Goal: Contribute content: Add original content to the website for others to see

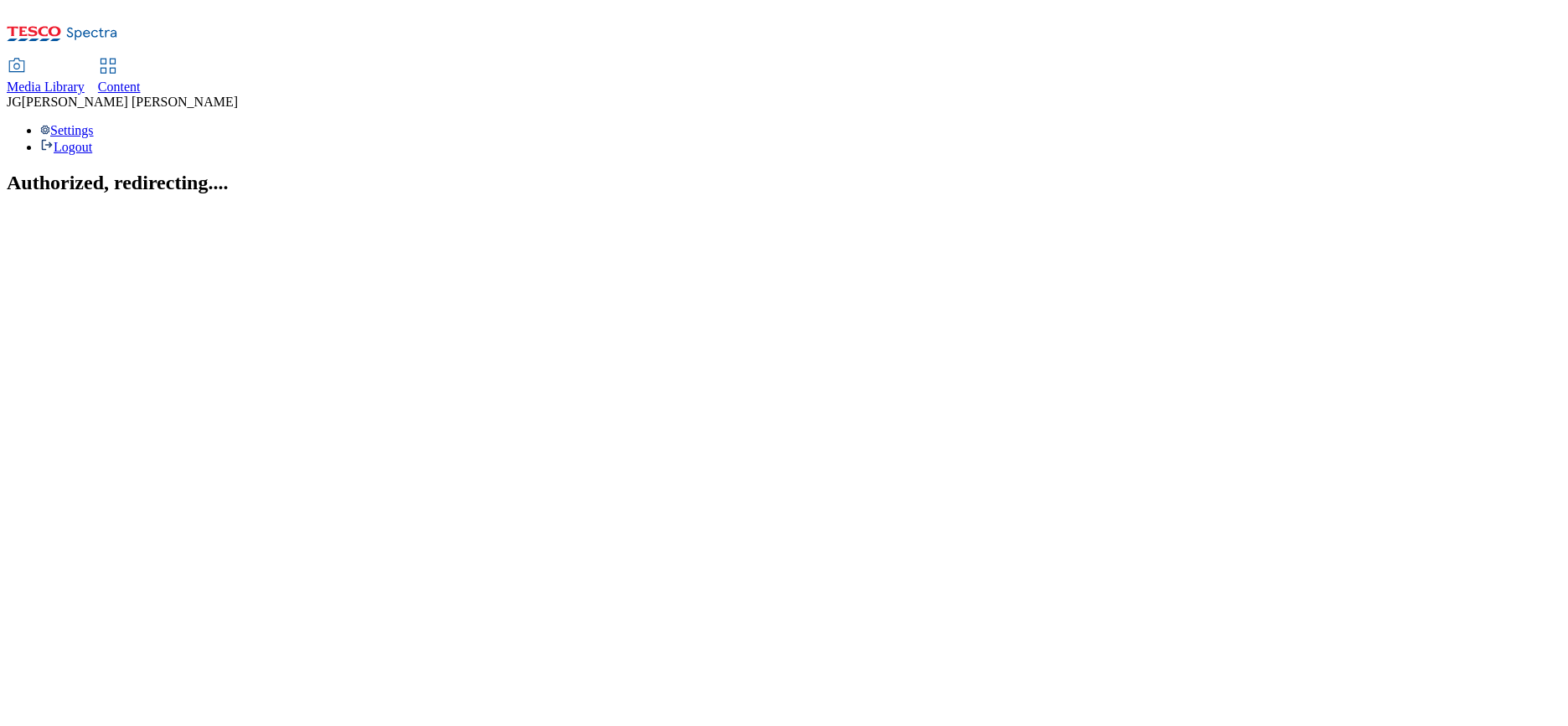
click at [141, 80] on span "Content" at bounding box center [119, 87] width 42 height 14
select select "ghs-[GEOGRAPHIC_DATA]"
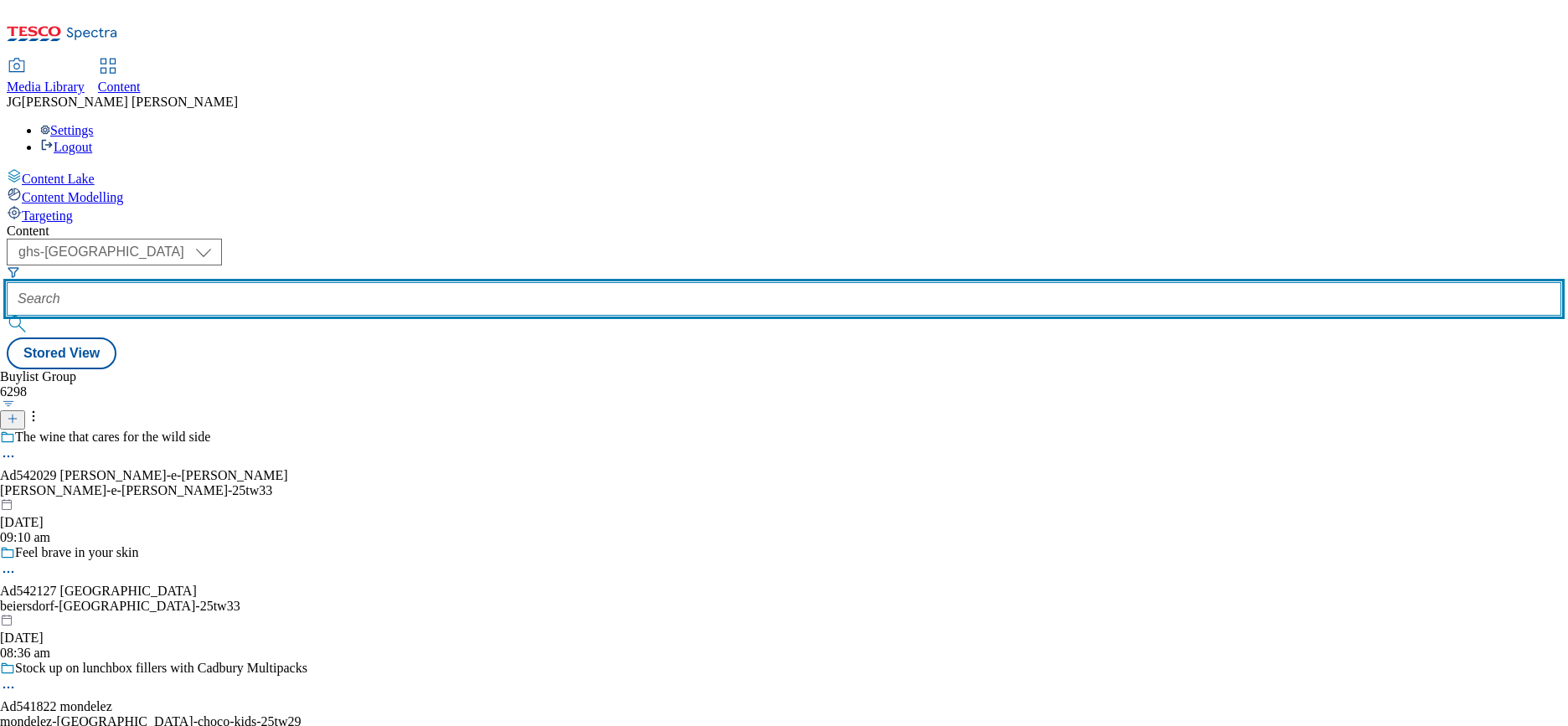
click at [402, 282] on input "text" at bounding box center [784, 299] width 1554 height 34
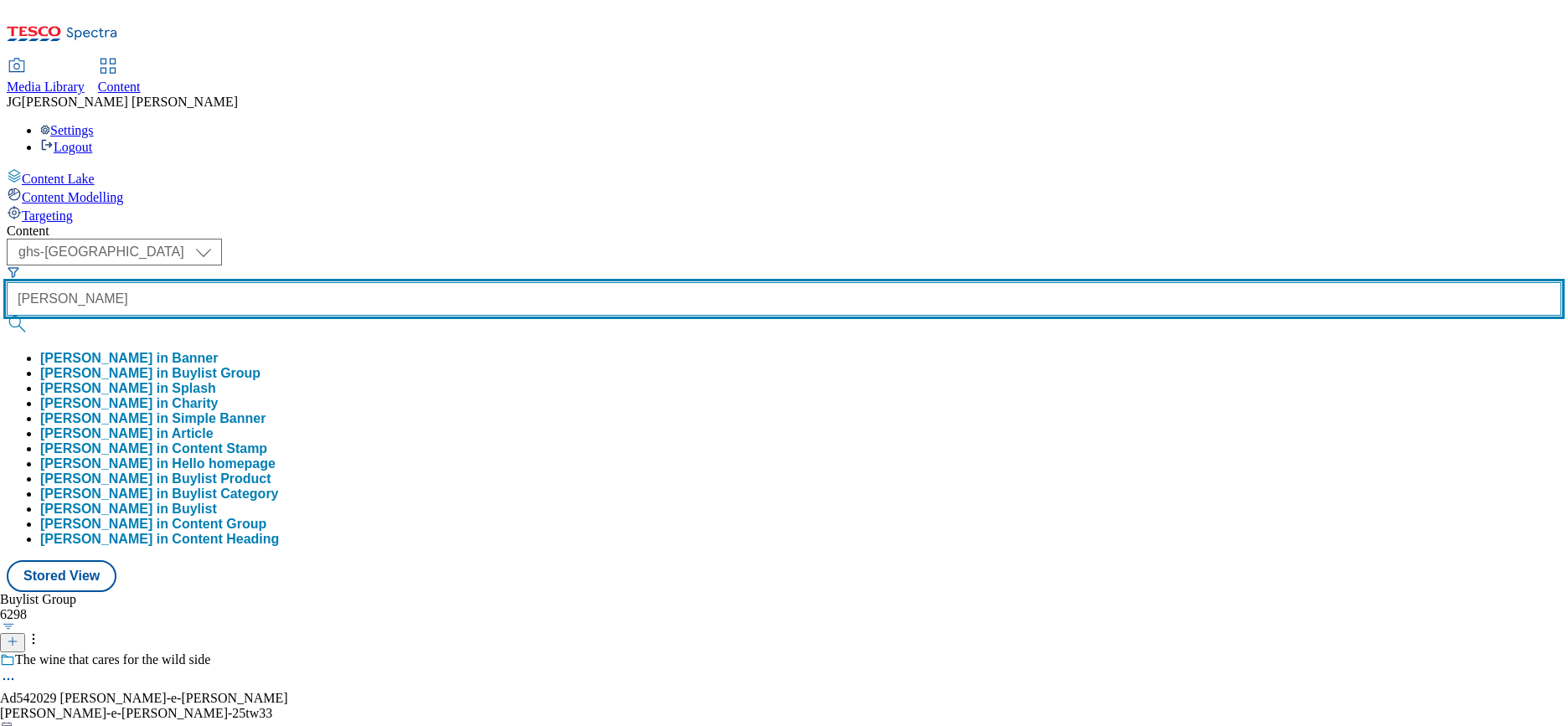
type input "[PERSON_NAME]"
click at [7, 316] on button "submit" at bounding box center [19, 324] width 24 height 17
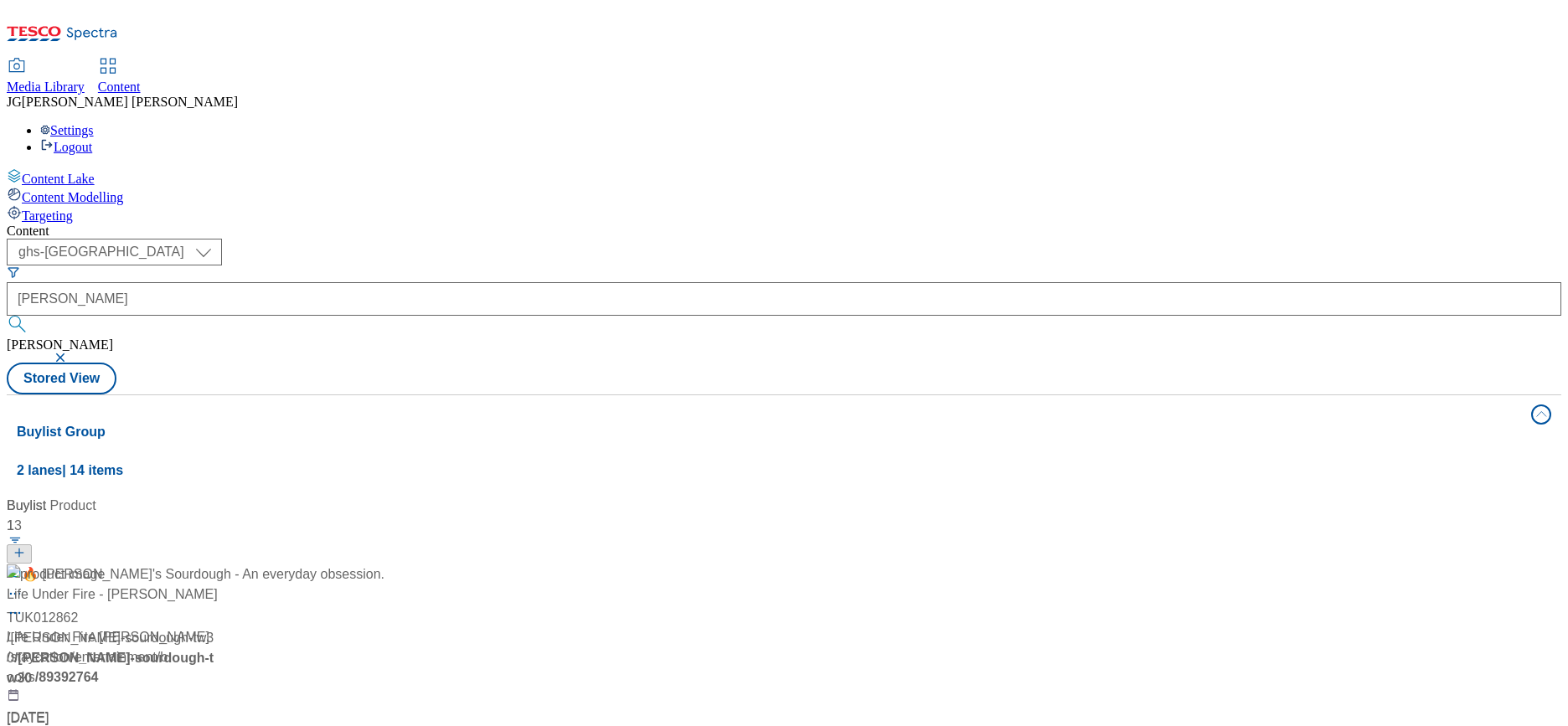
click at [288, 565] on div "🔥 [PERSON_NAME]'s Sourdough - An everyday obsession. TUK012862 / [PERSON_NAME]-…" at bounding box center [195, 657] width 377 height 184
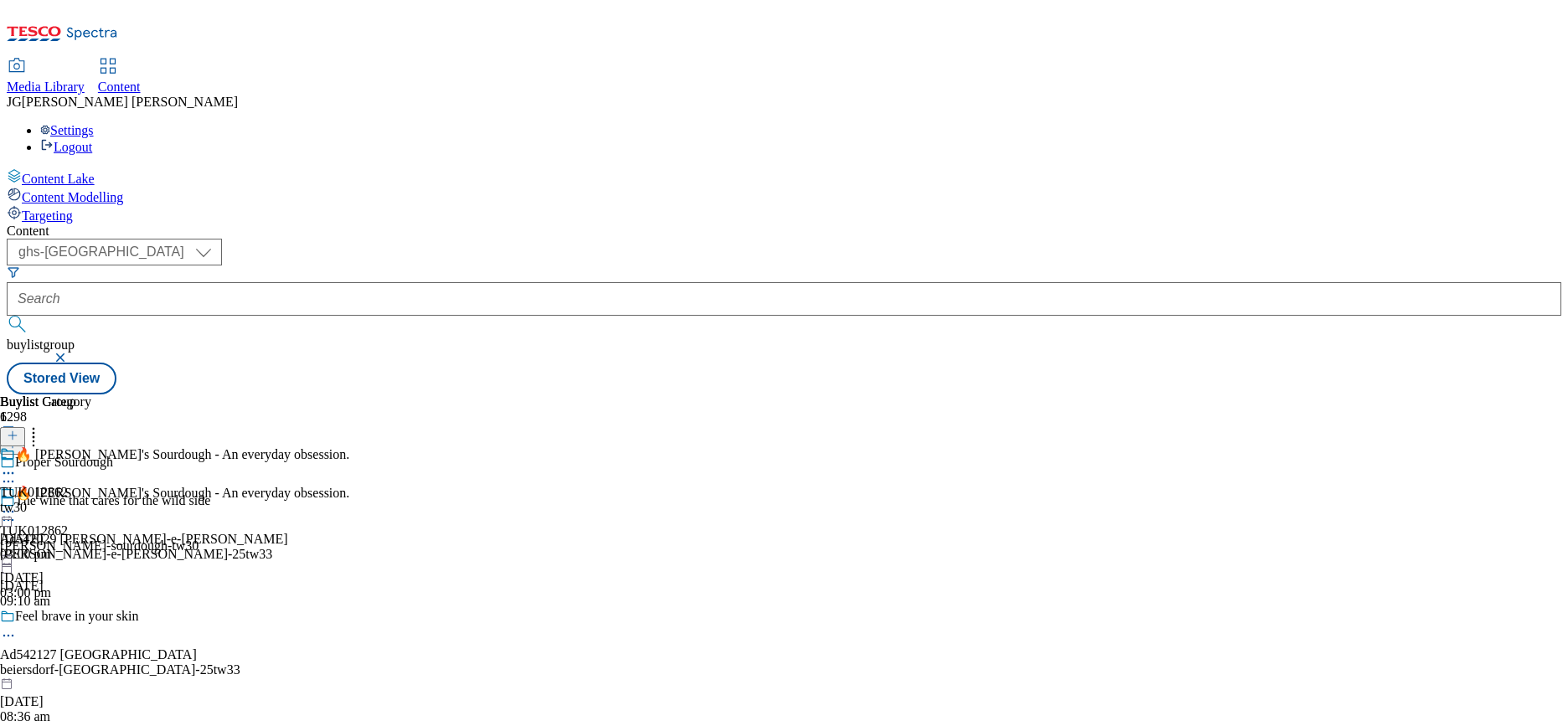
click at [6, 481] on circle at bounding box center [4, 482] width 3 height 3
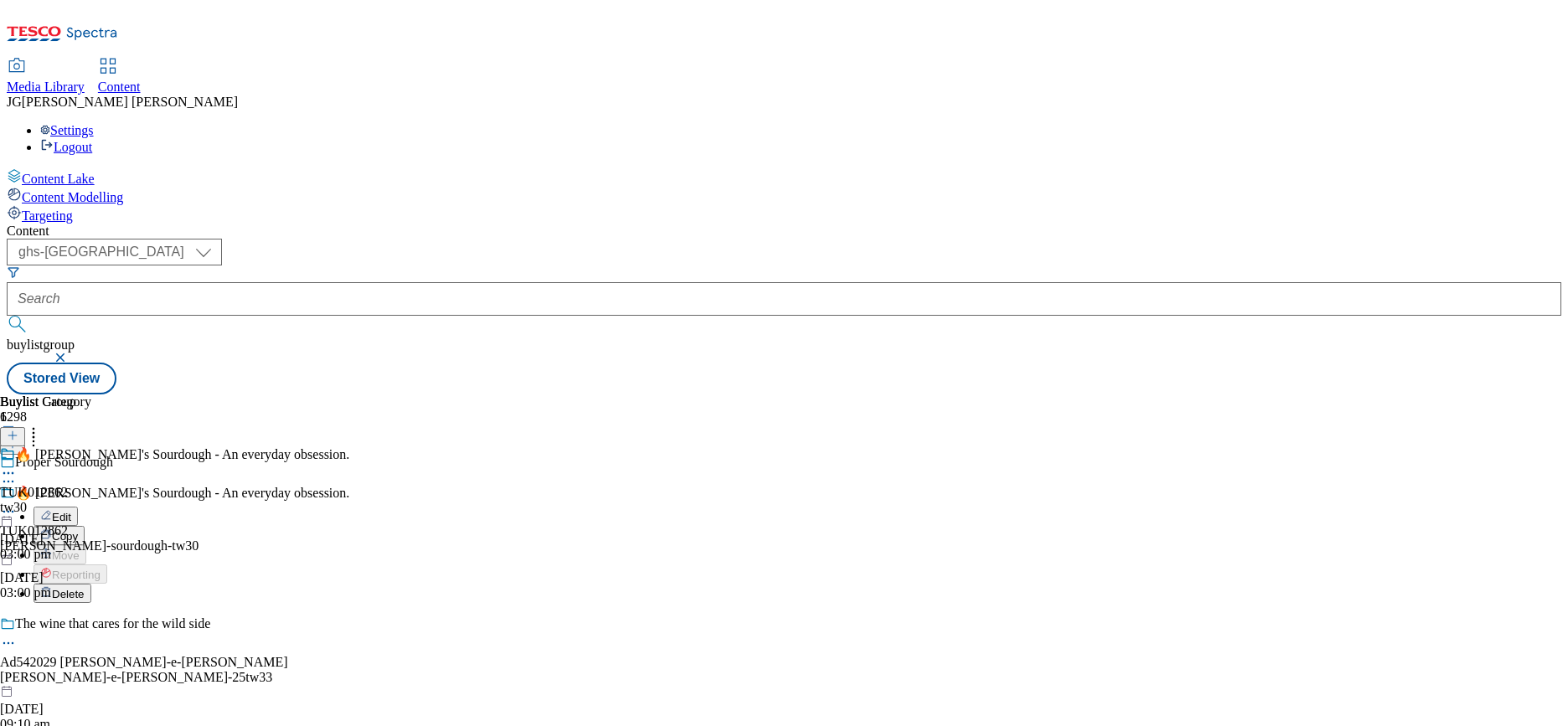
click at [78, 507] on button "Edit" at bounding box center [56, 516] width 44 height 19
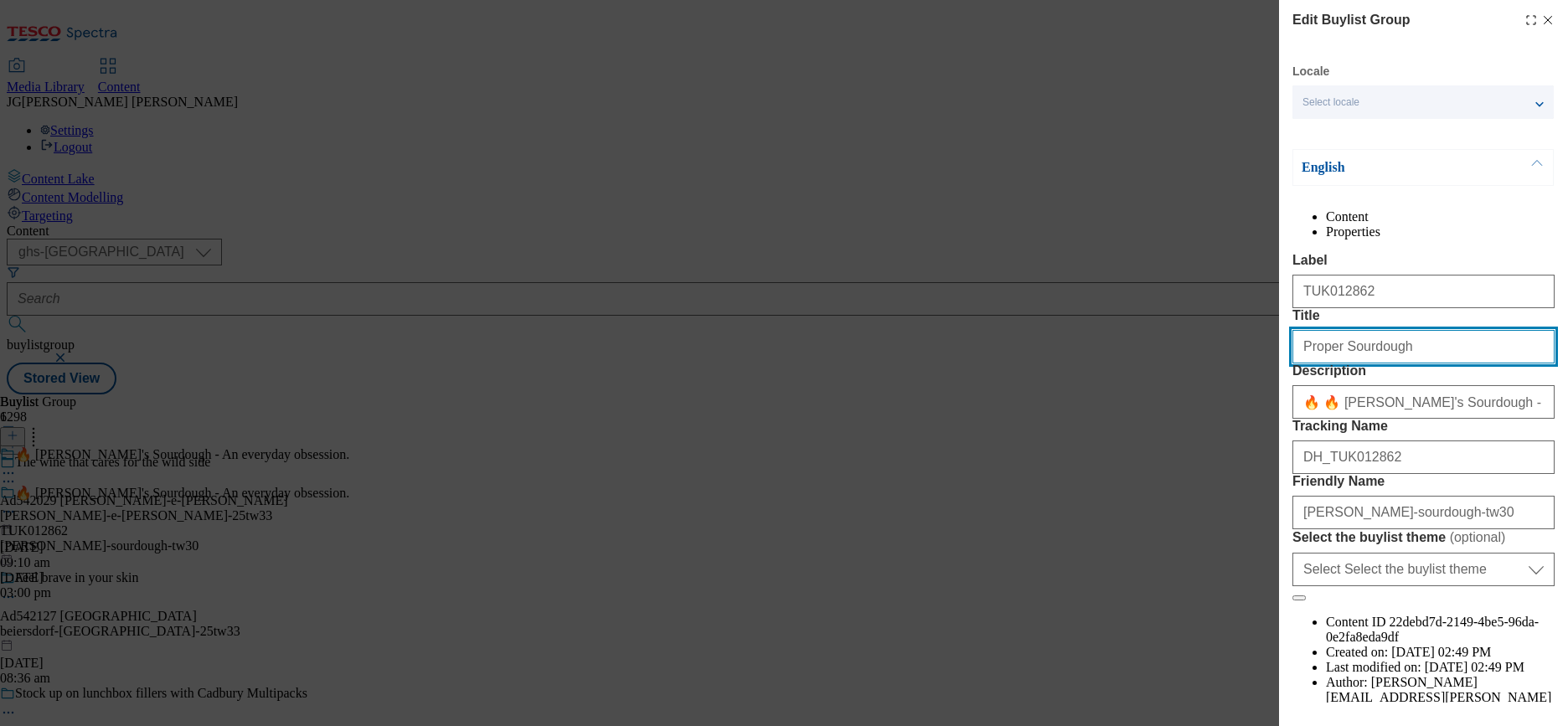
drag, startPoint x: 1404, startPoint y: 414, endPoint x: 1229, endPoint y: 389, distance: 176.8
click at [1229, 389] on div "Edit Buylist Group Locale Select locale English Welsh English Content Propertie…" at bounding box center [784, 363] width 1568 height 726
paste input "[PERSON_NAME]’s"
type input "[PERSON_NAME]’s Sourdough"
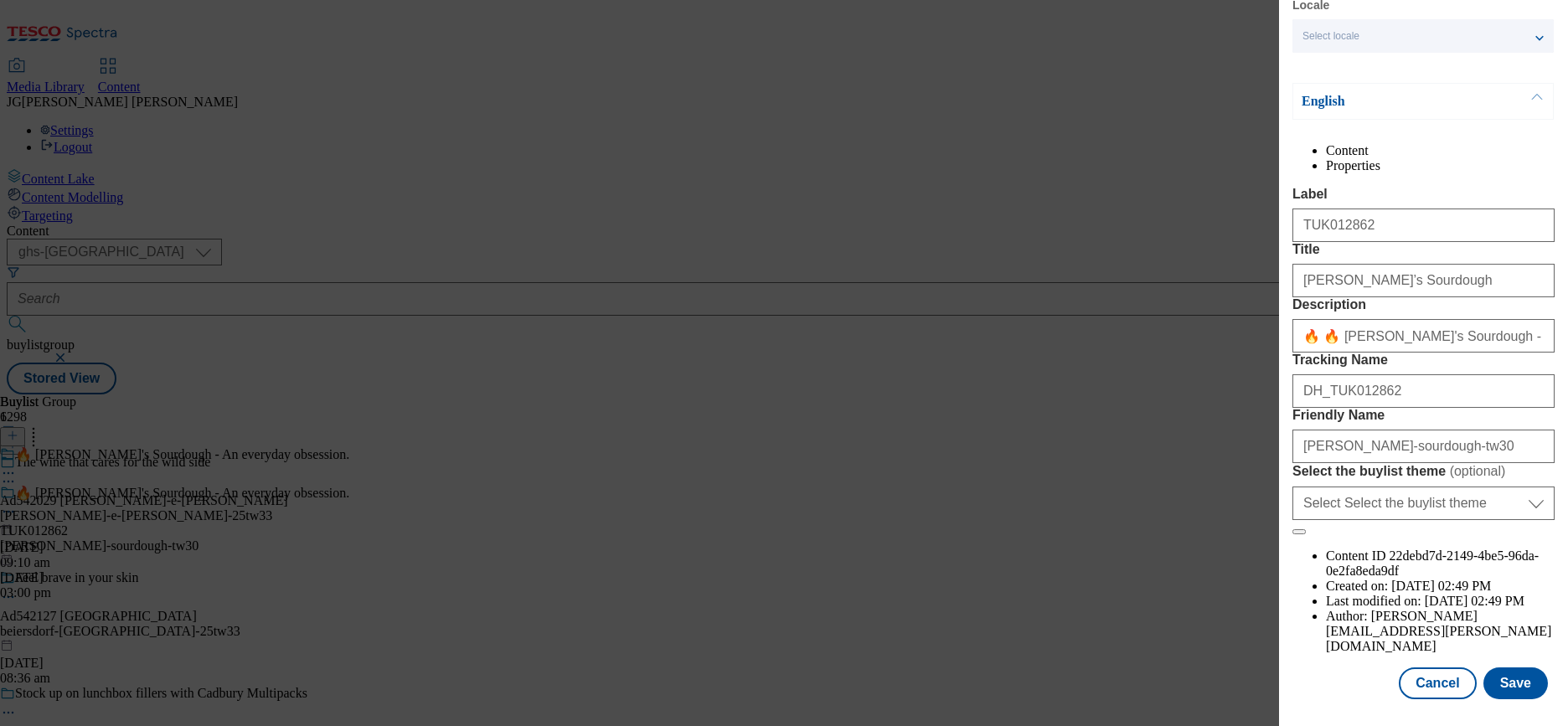
scroll to position [149, 0]
click at [1491, 668] on button "Save" at bounding box center [1515, 684] width 65 height 32
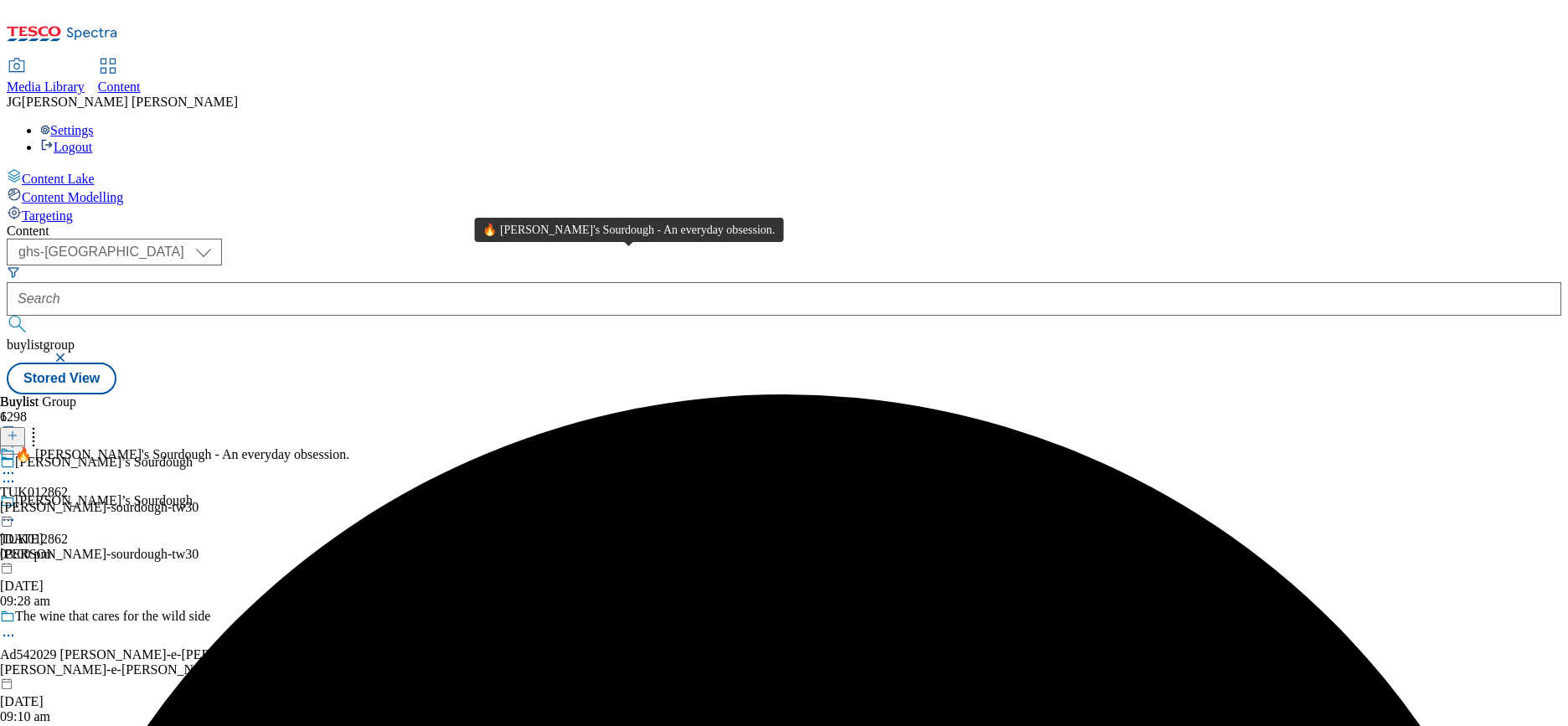
click at [349, 447] on span "🔥 [PERSON_NAME]'s Sourdough - An everyday obsession." at bounding box center [182, 455] width 334 height 19
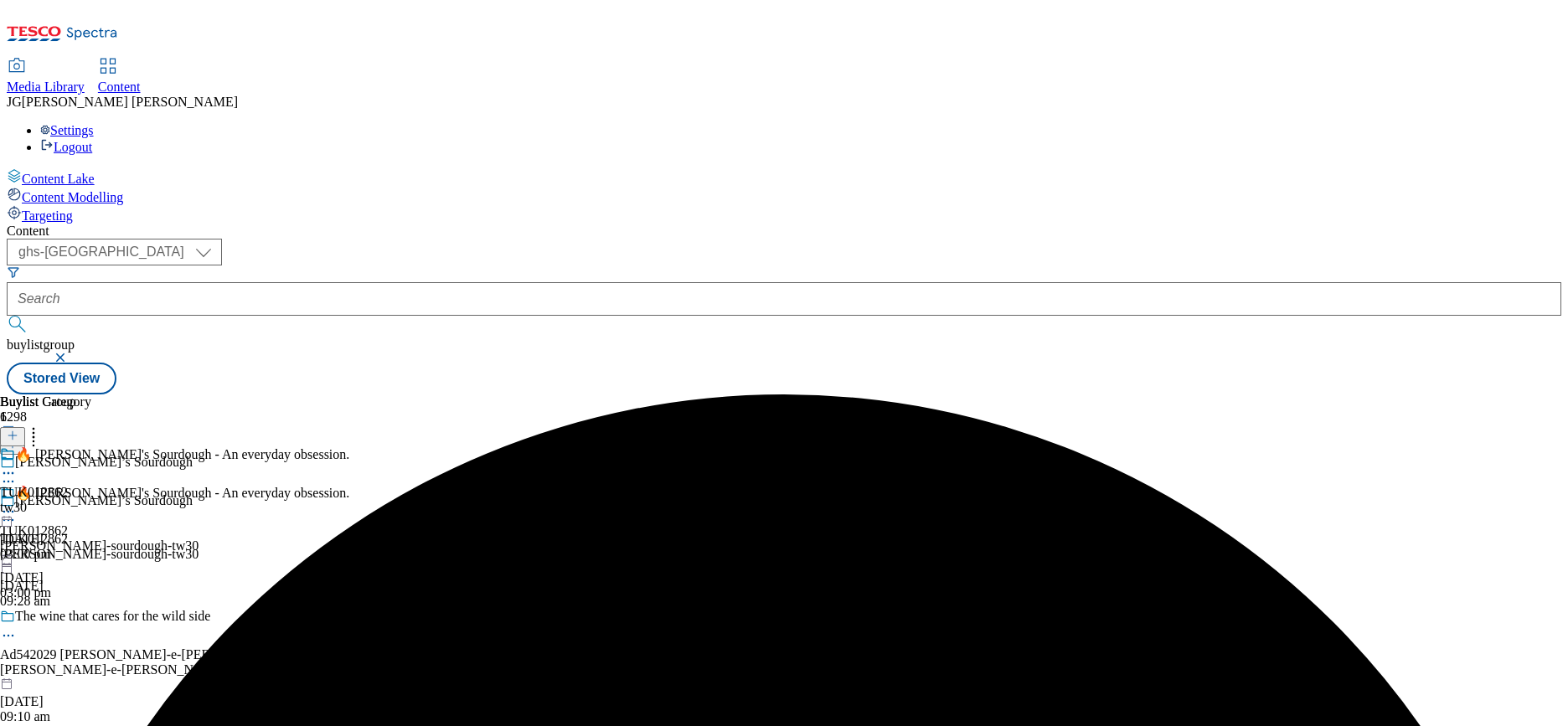
click at [17, 503] on icon at bounding box center [8, 511] width 17 height 17
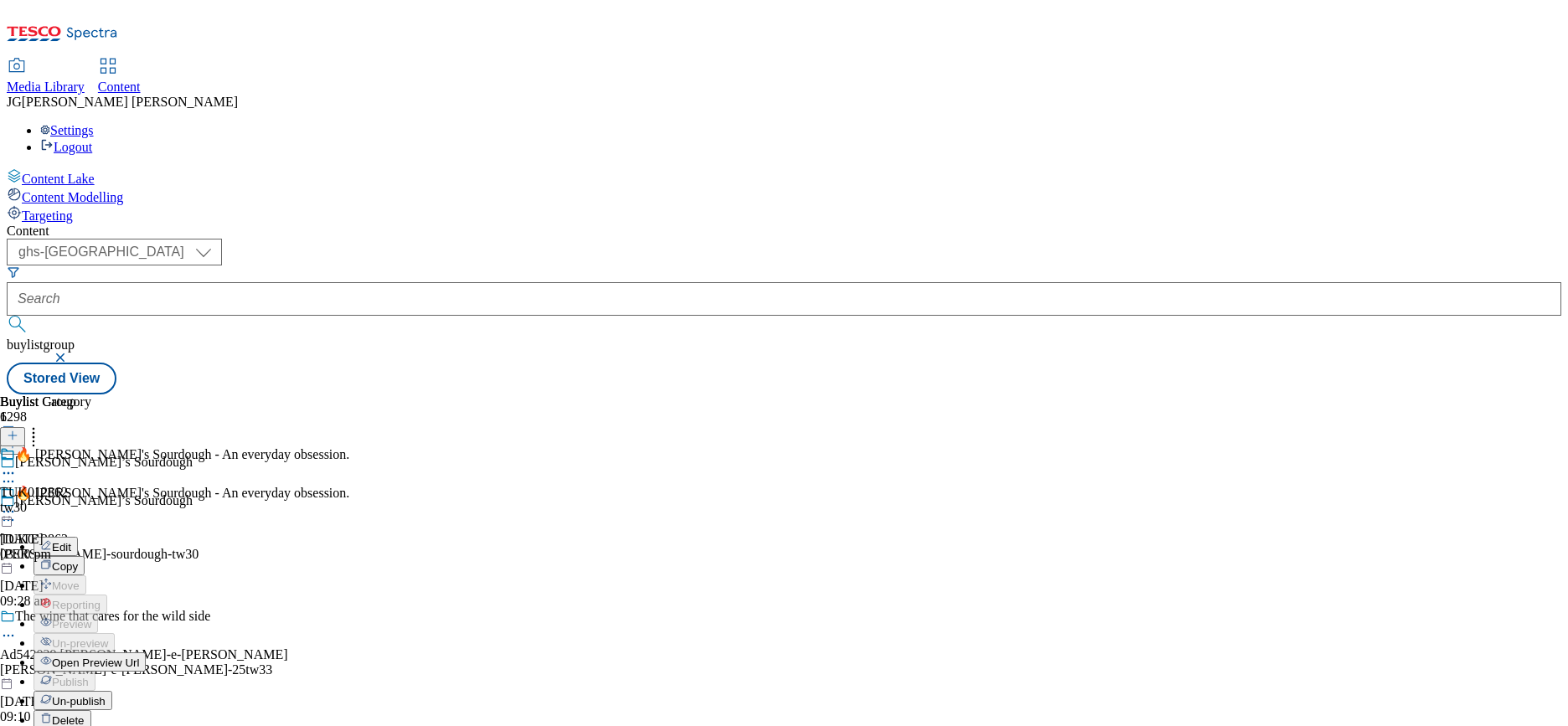
click at [78, 537] on button "Edit" at bounding box center [56, 546] width 44 height 19
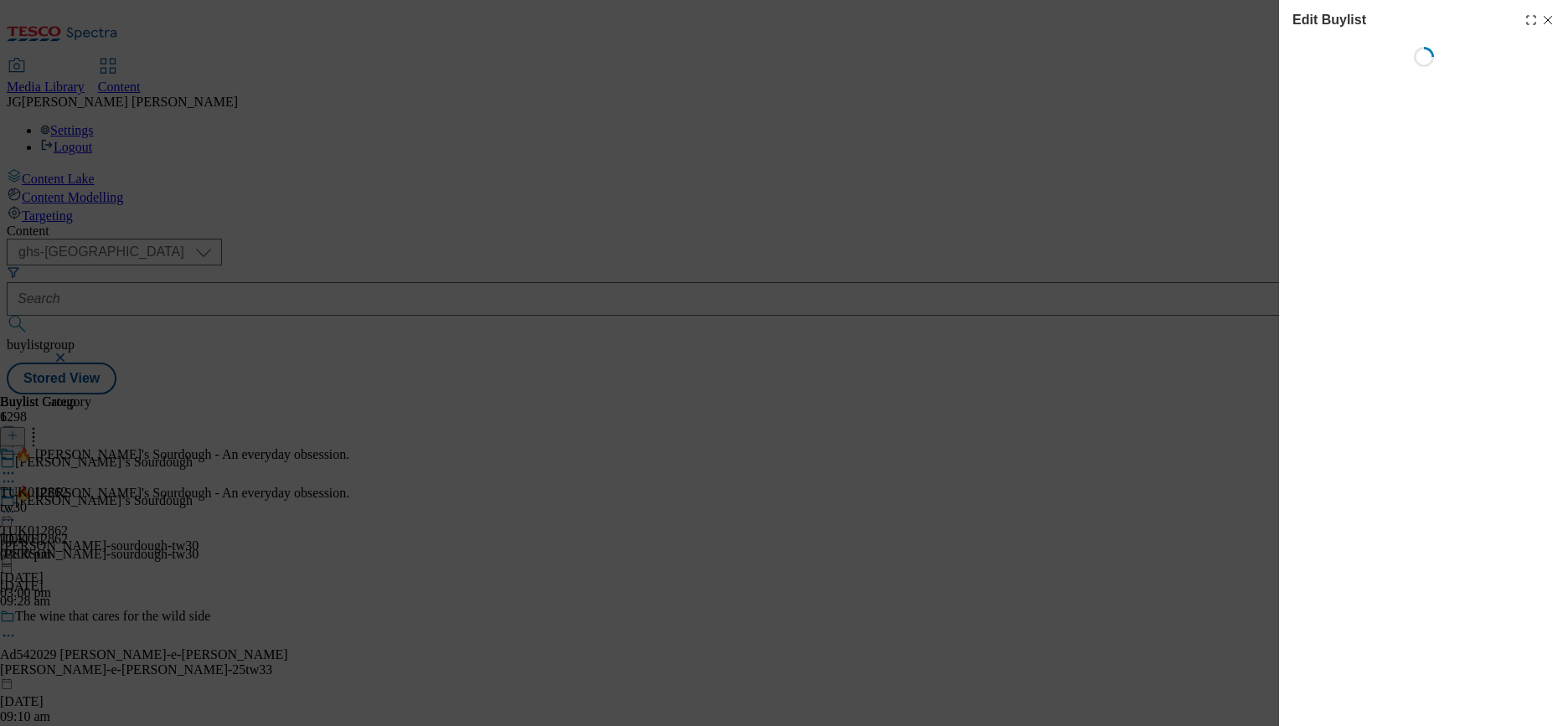
select select "evergreen"
select select "dunnhumby"
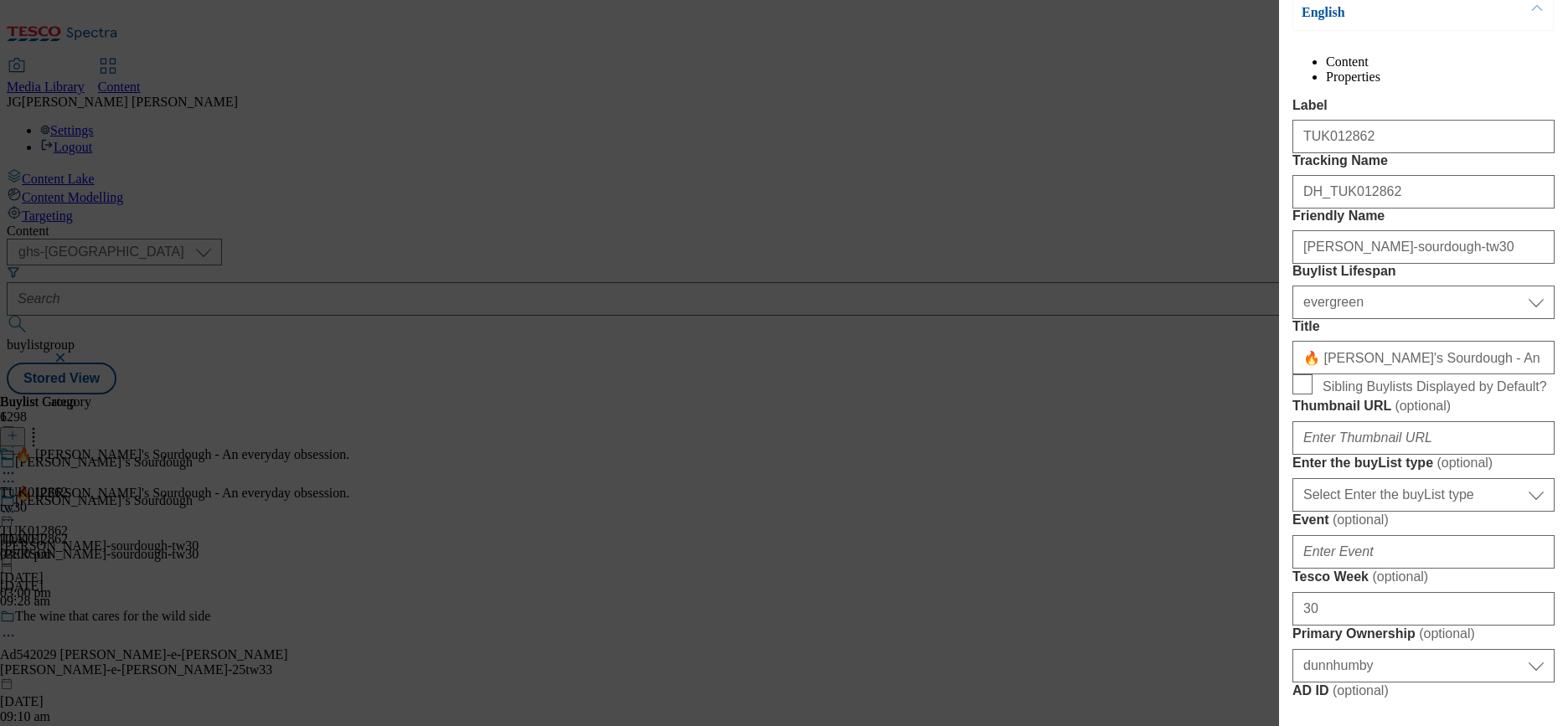
scroll to position [262, 0]
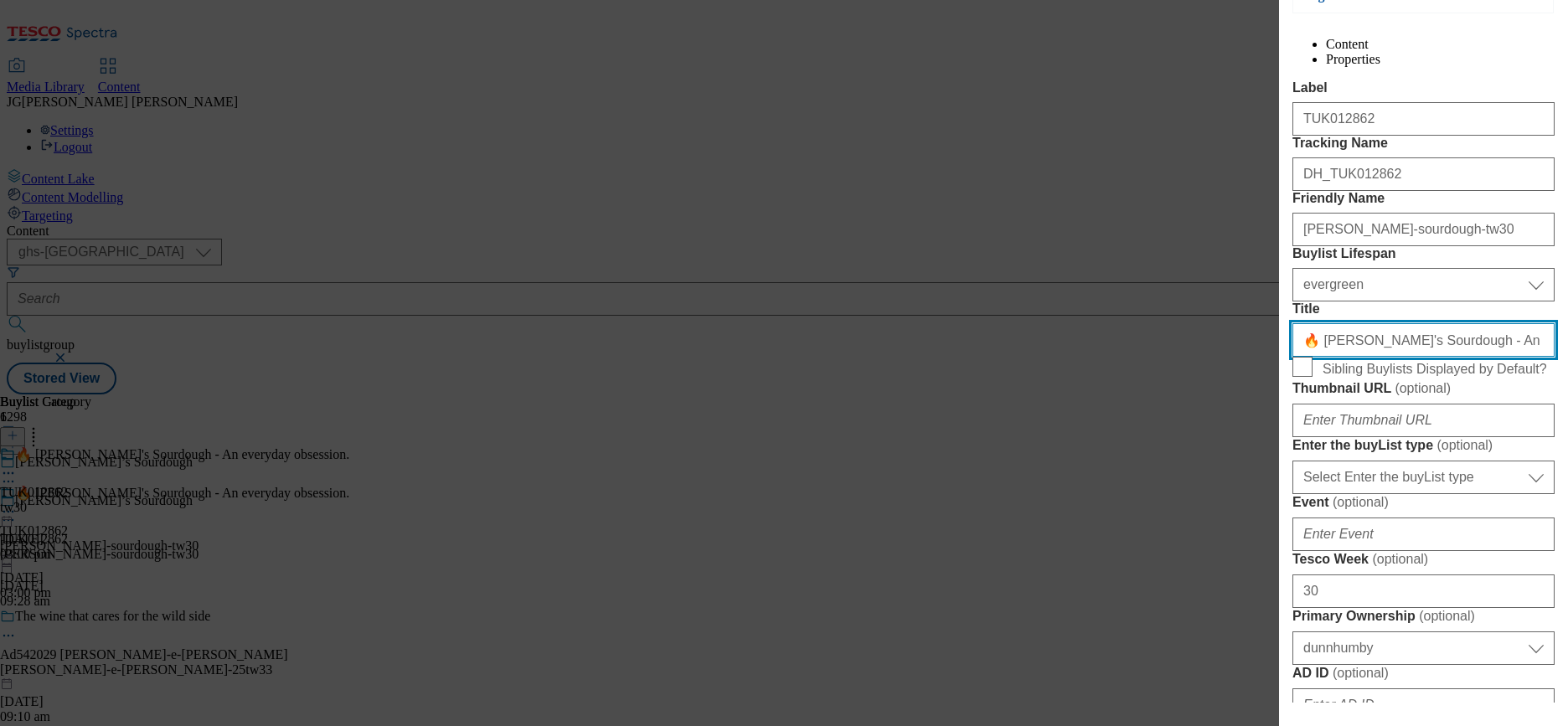
click at [1397, 357] on input "🔥 [PERSON_NAME]'s Sourdough - An everyday obsession." at bounding box center [1423, 340] width 263 height 34
paste input "Proper Sourdough. No Added Yeast. No Shortcuts"
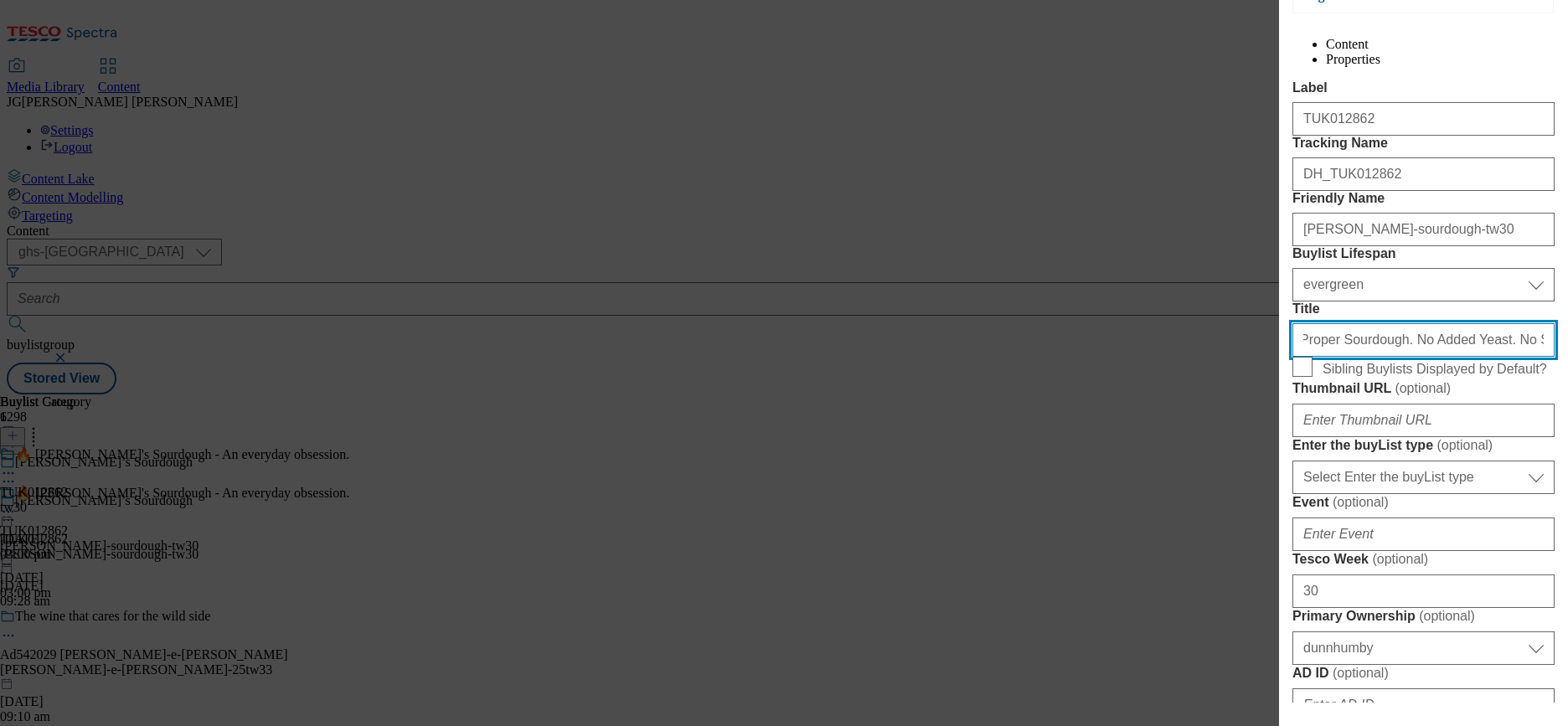
type input "Proper Sourdough. No Added Yeast. No Shortcuts"
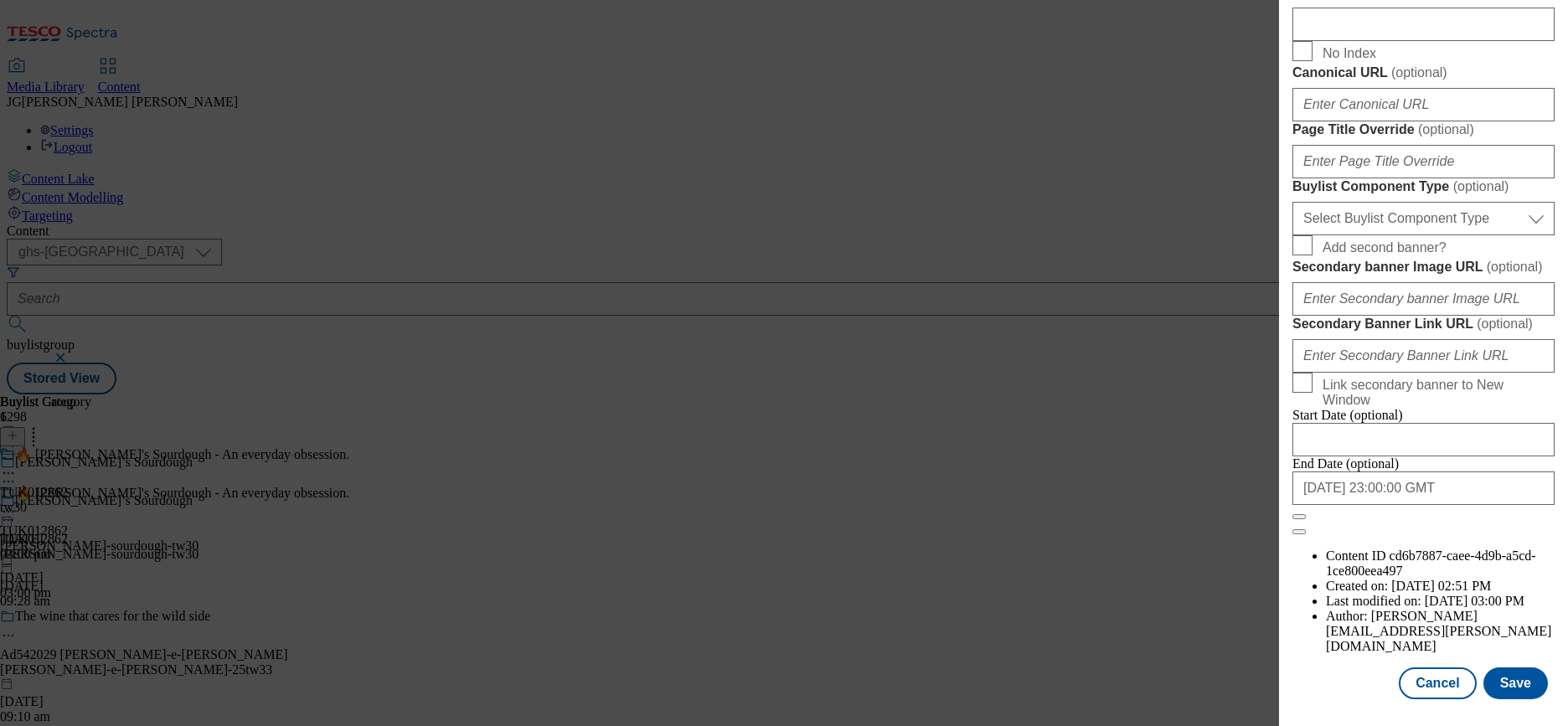
scroll to position [1517, 0]
click at [1514, 668] on button "Save" at bounding box center [1515, 684] width 65 height 32
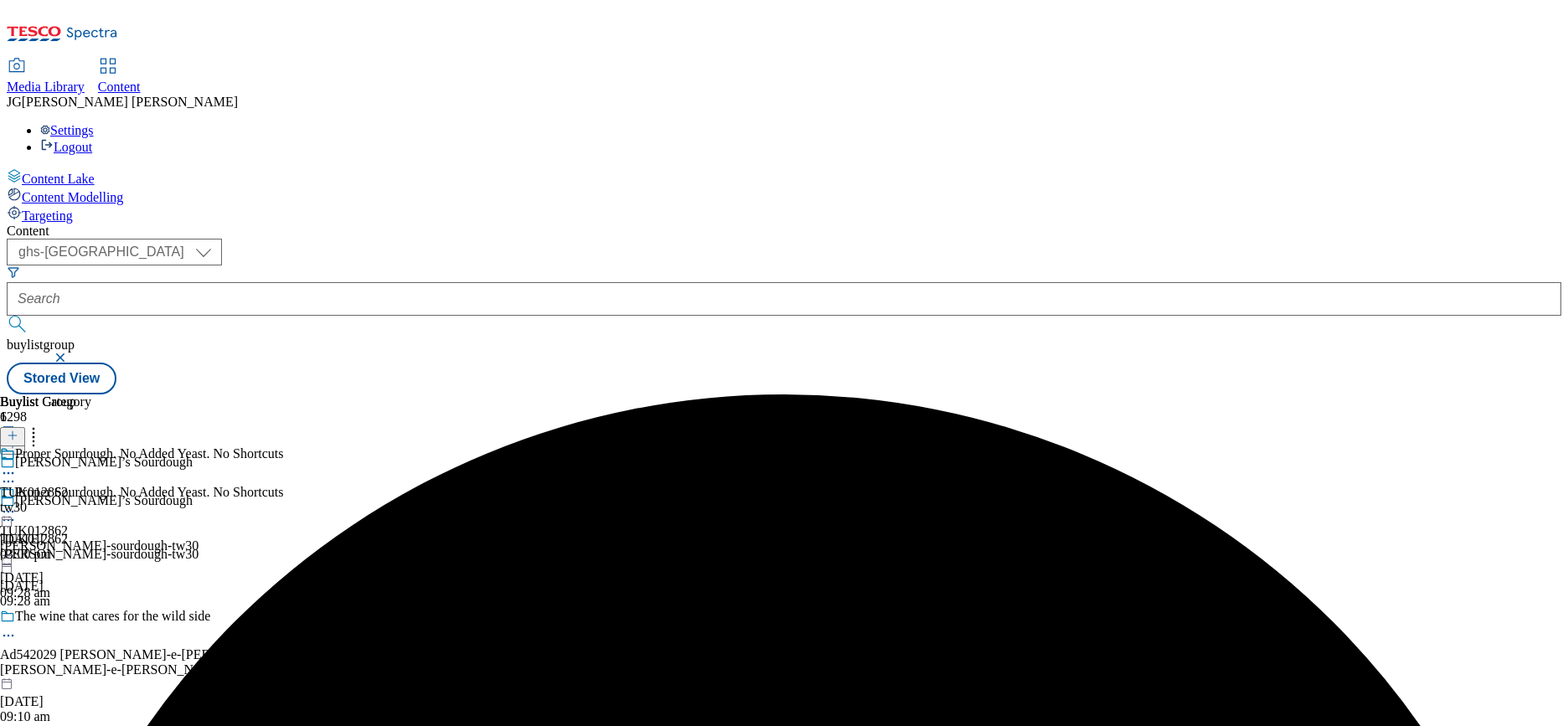
click at [17, 503] on icon at bounding box center [8, 511] width 17 height 17
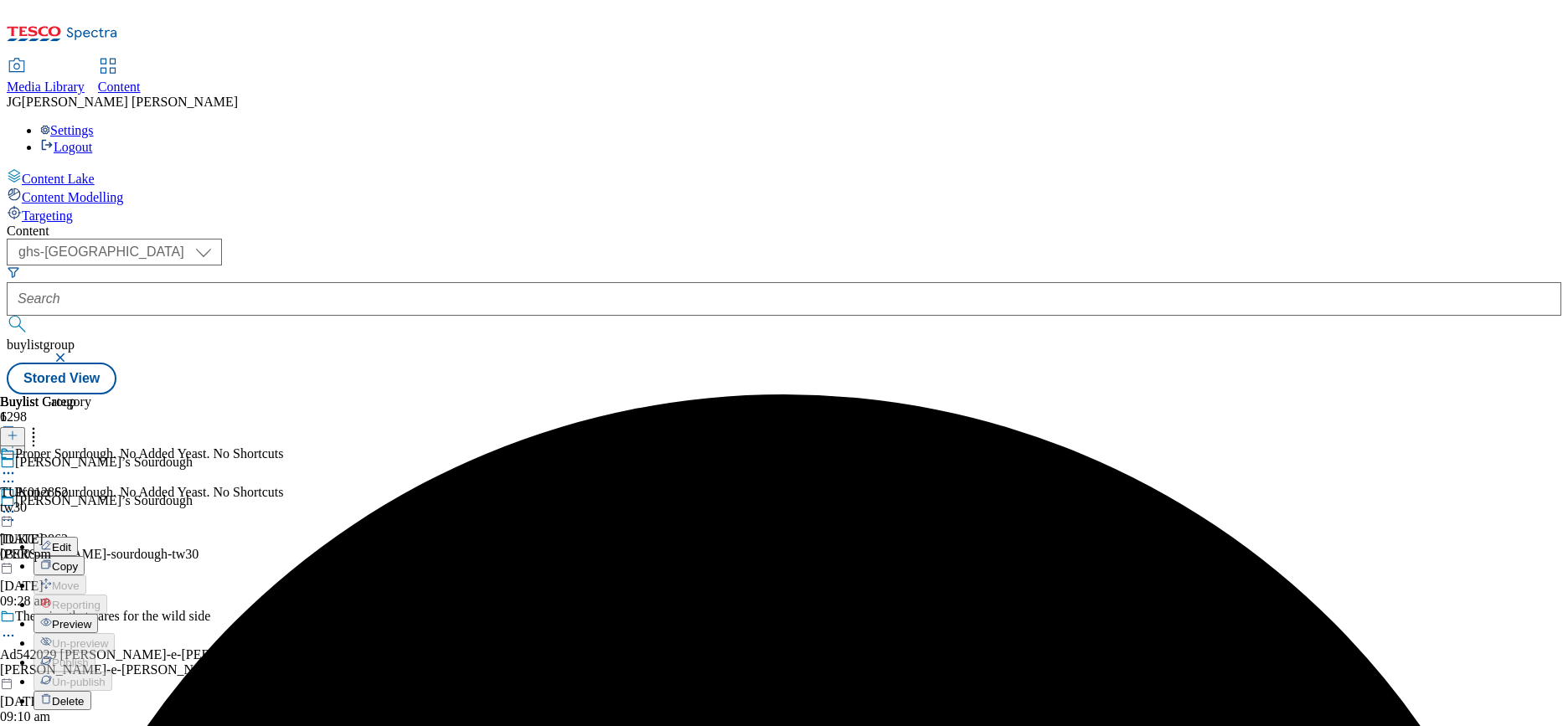
click at [98, 614] on button "Preview" at bounding box center [65, 623] width 65 height 19
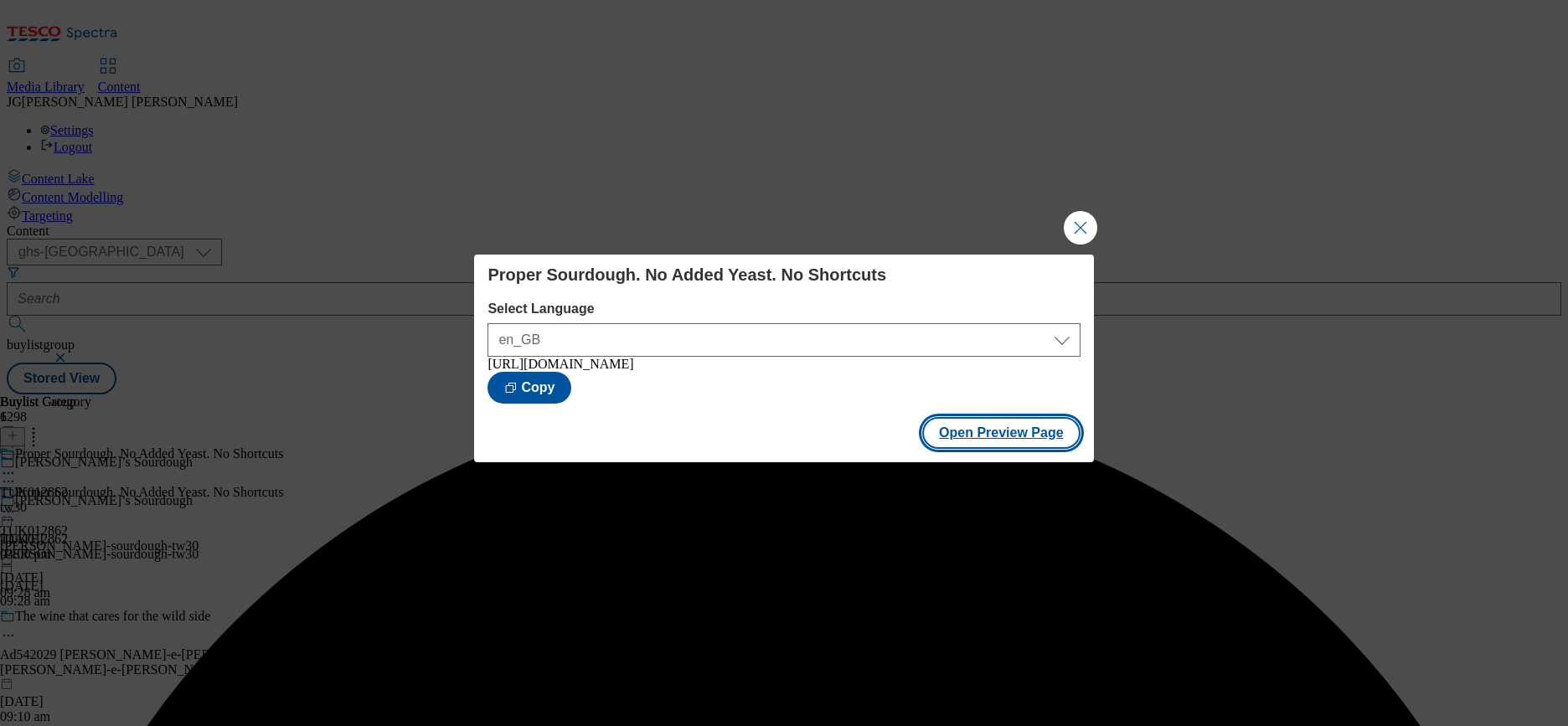
click at [998, 438] on button "Open Preview Page" at bounding box center [1001, 433] width 158 height 32
click at [1077, 222] on button "Close Modal" at bounding box center [1080, 228] width 34 height 34
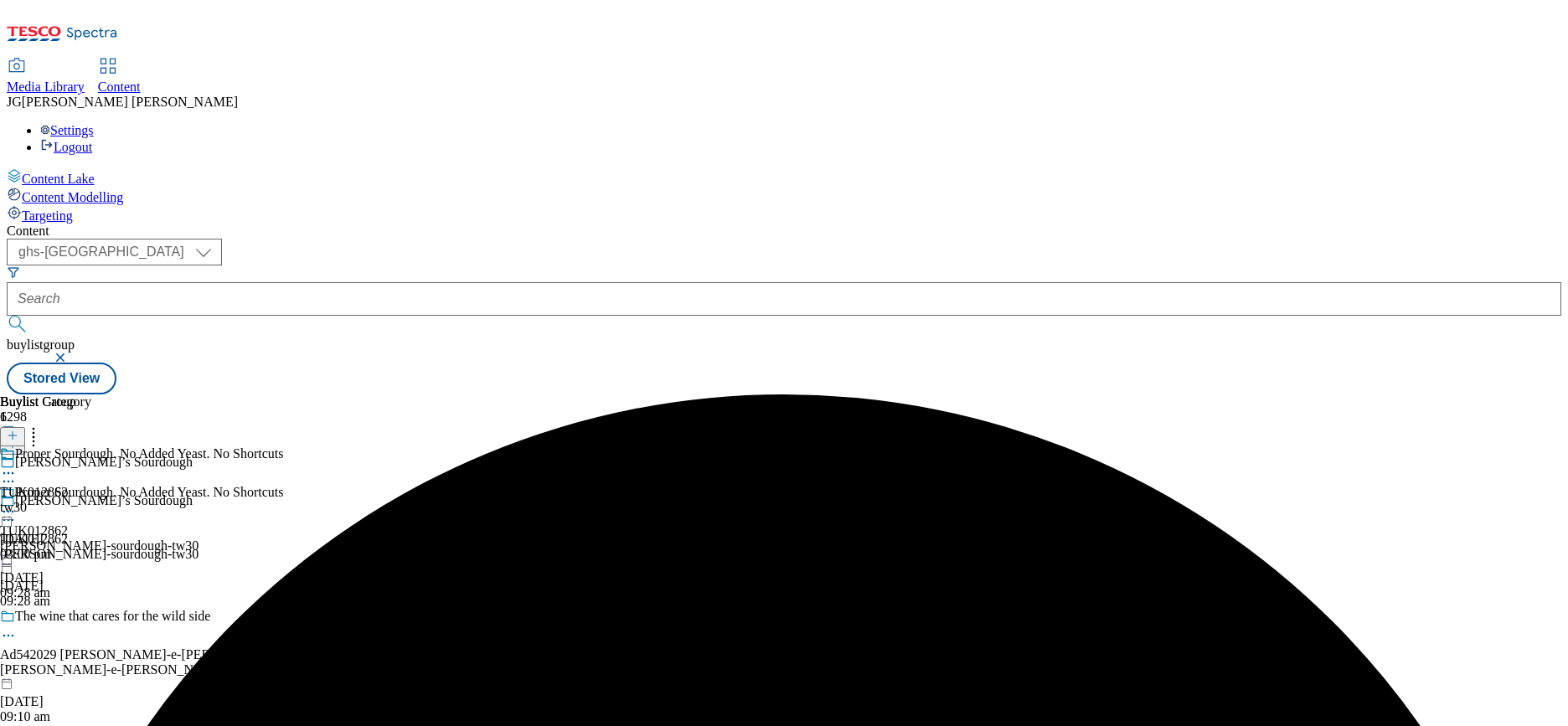
click at [17, 503] on icon at bounding box center [8, 511] width 17 height 17
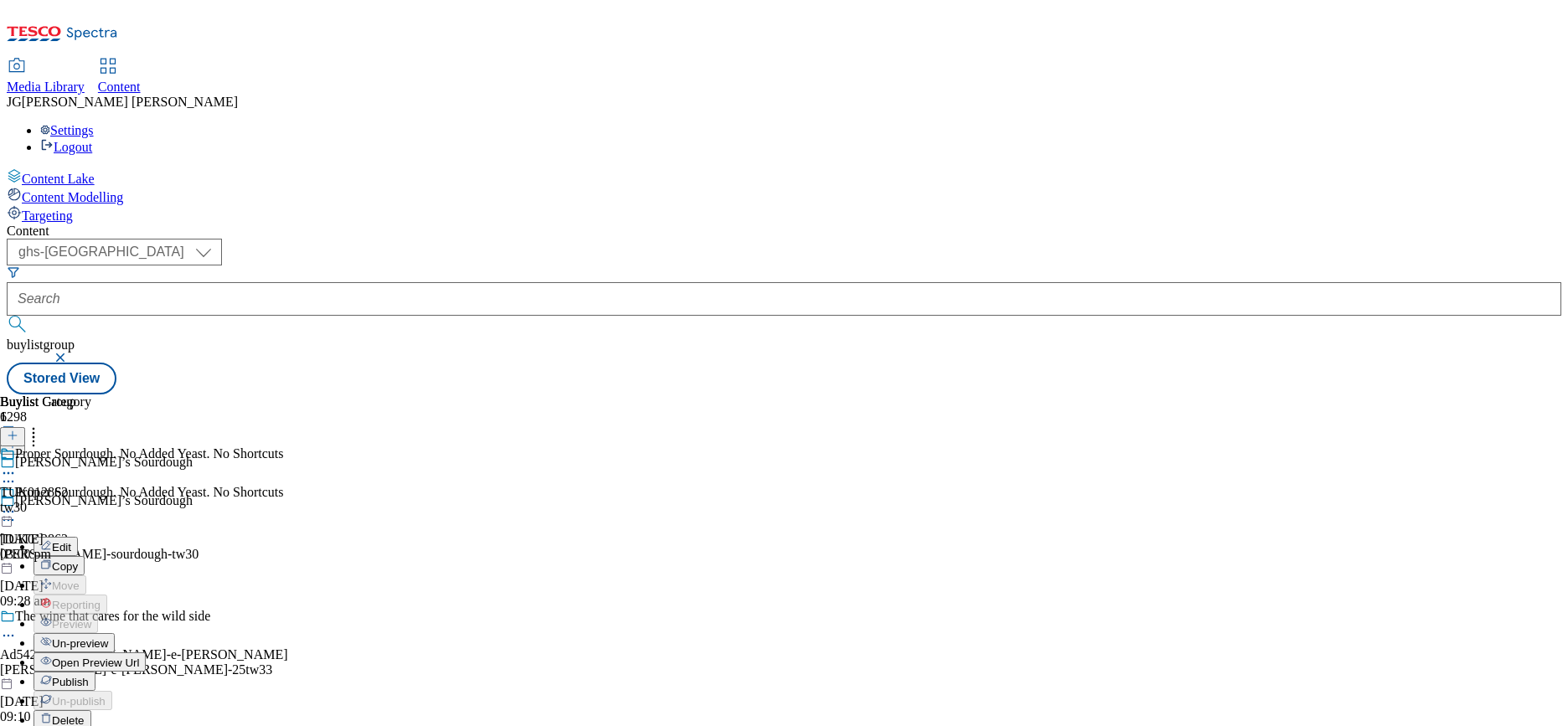
click at [88, 676] on span "Publish" at bounding box center [71, 683] width 37 height 12
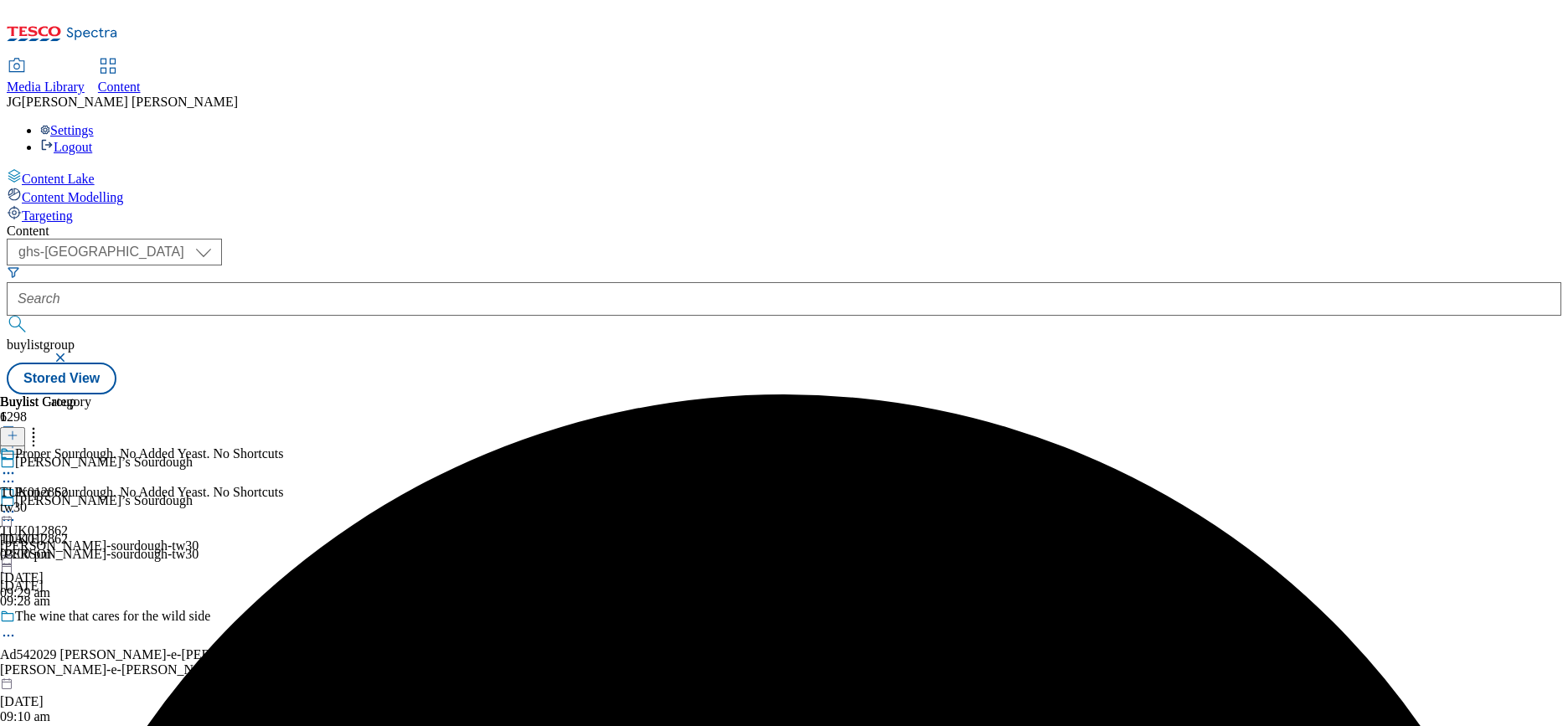
click at [17, 503] on icon at bounding box center [8, 511] width 17 height 17
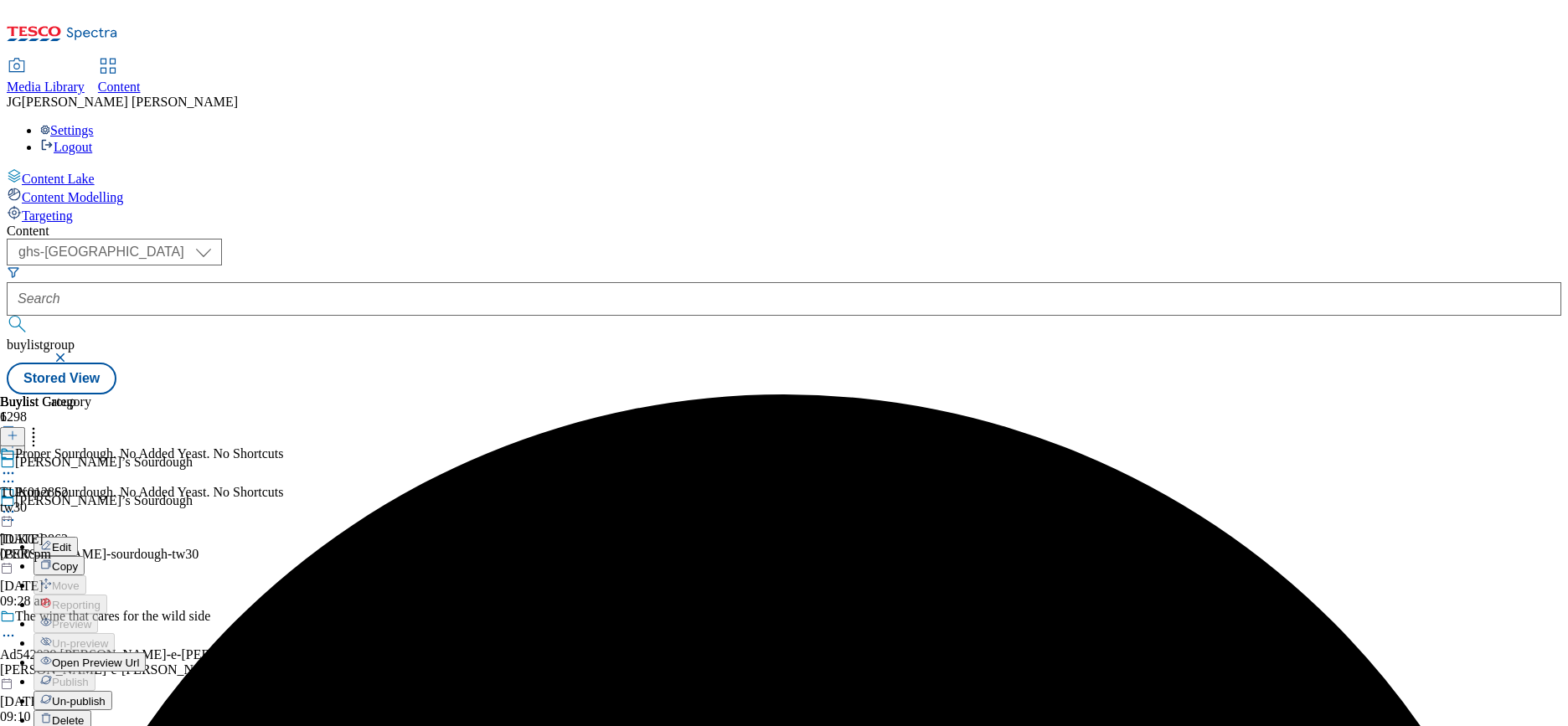
click at [139, 657] on span "Open Preview Url" at bounding box center [95, 663] width 88 height 12
